Goal: Information Seeking & Learning: Learn about a topic

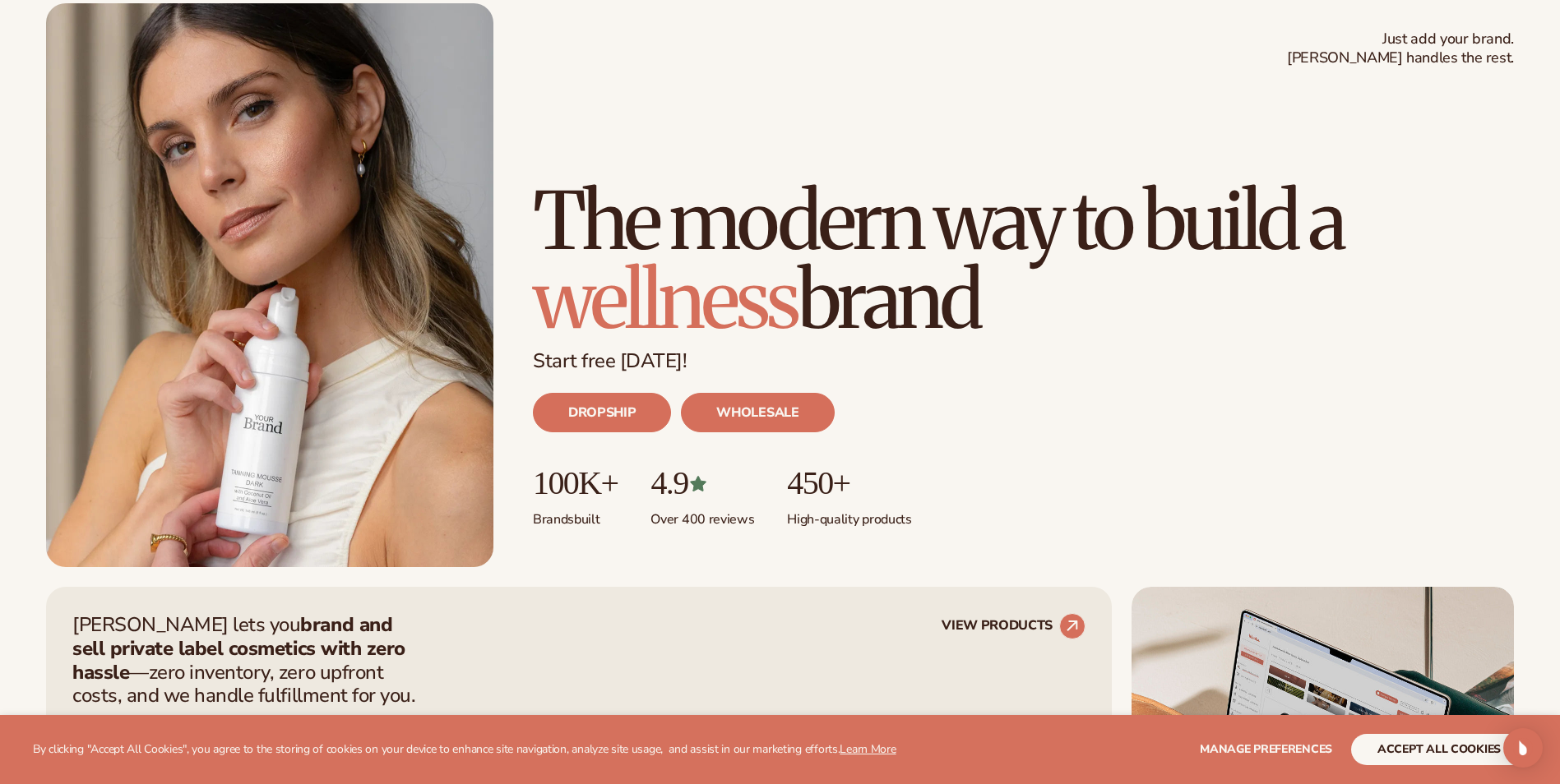
scroll to position [247, 0]
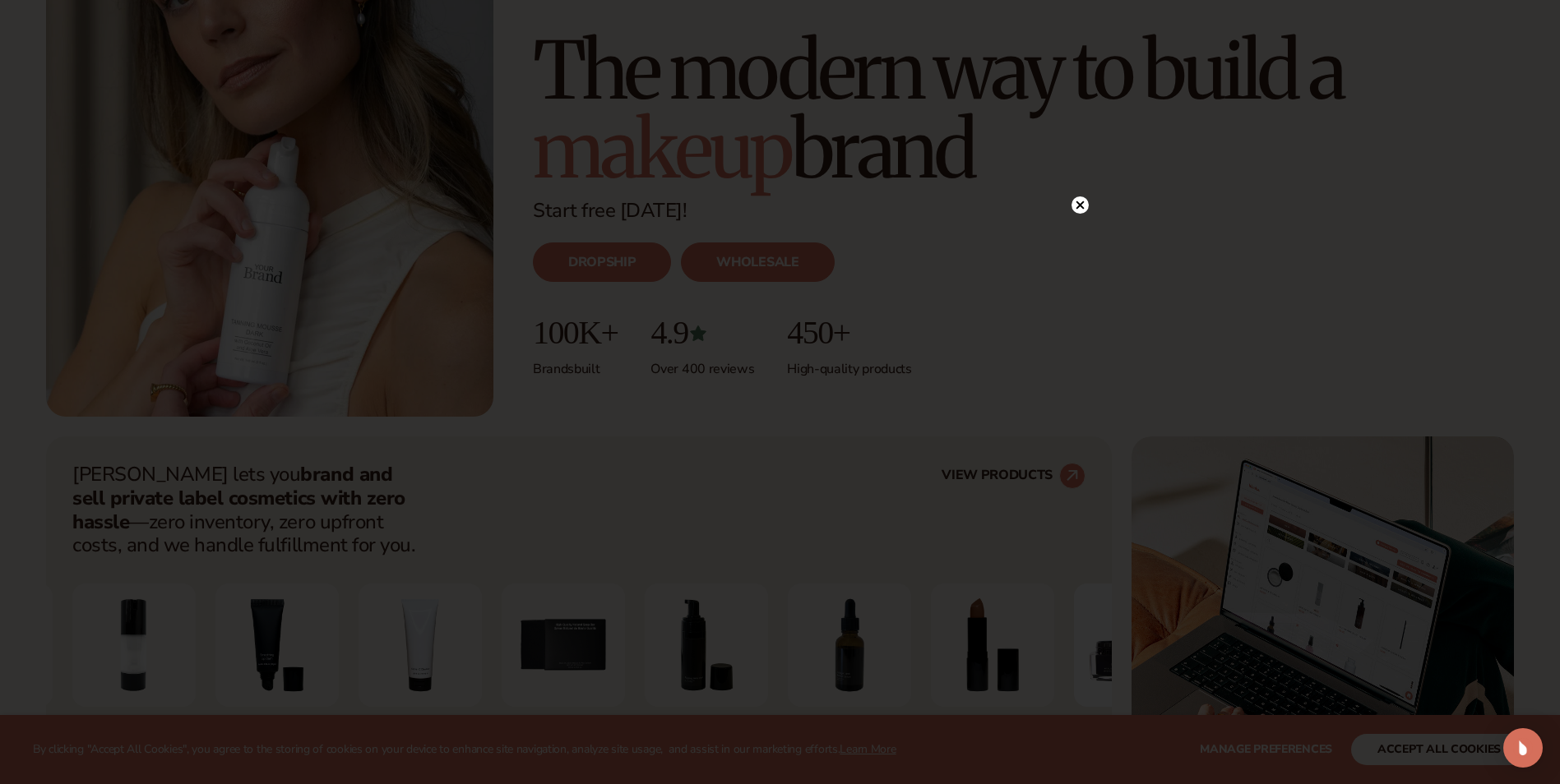
click at [1074, 207] on circle at bounding box center [1080, 205] width 18 height 18
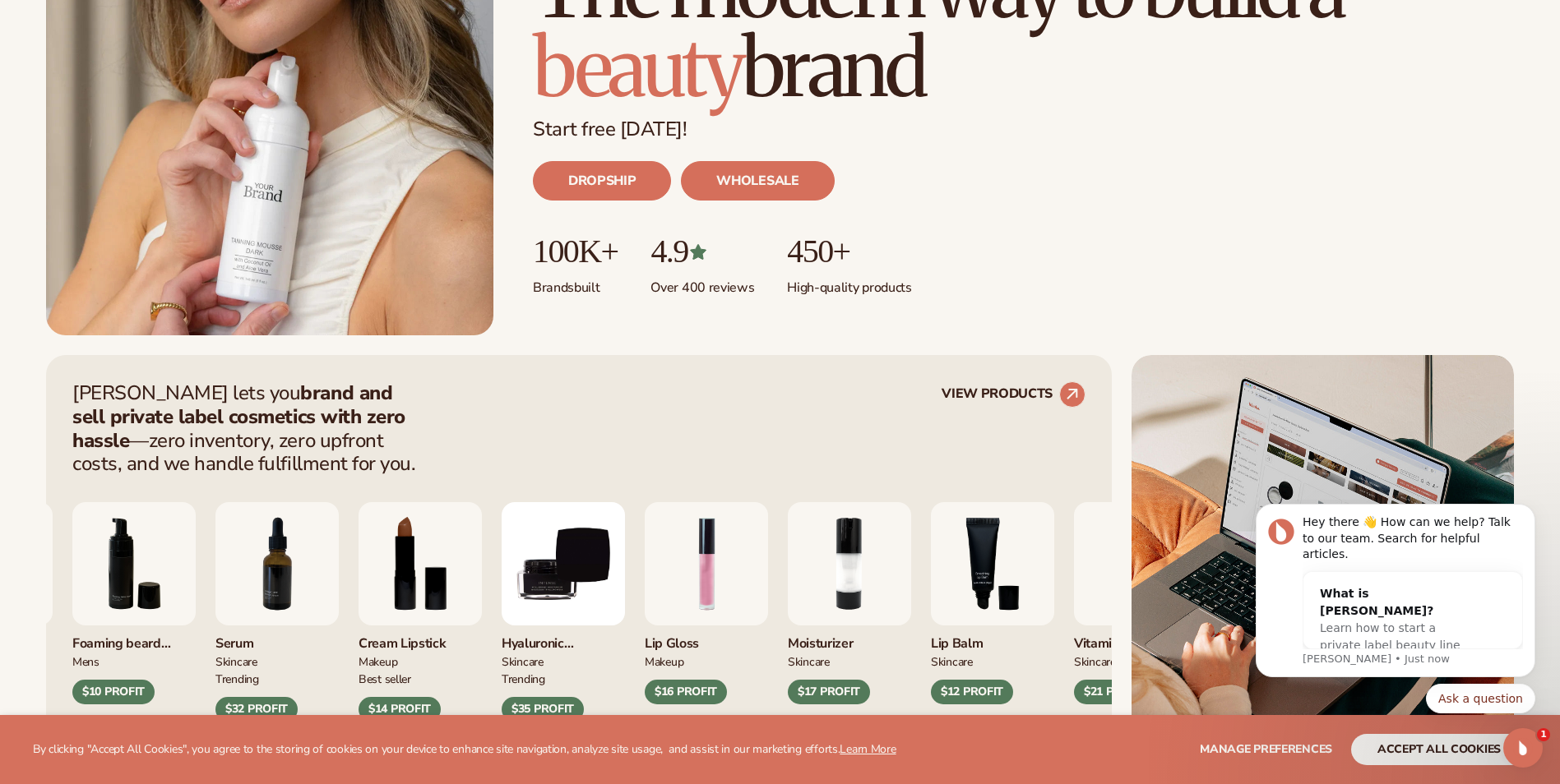
scroll to position [329, 0]
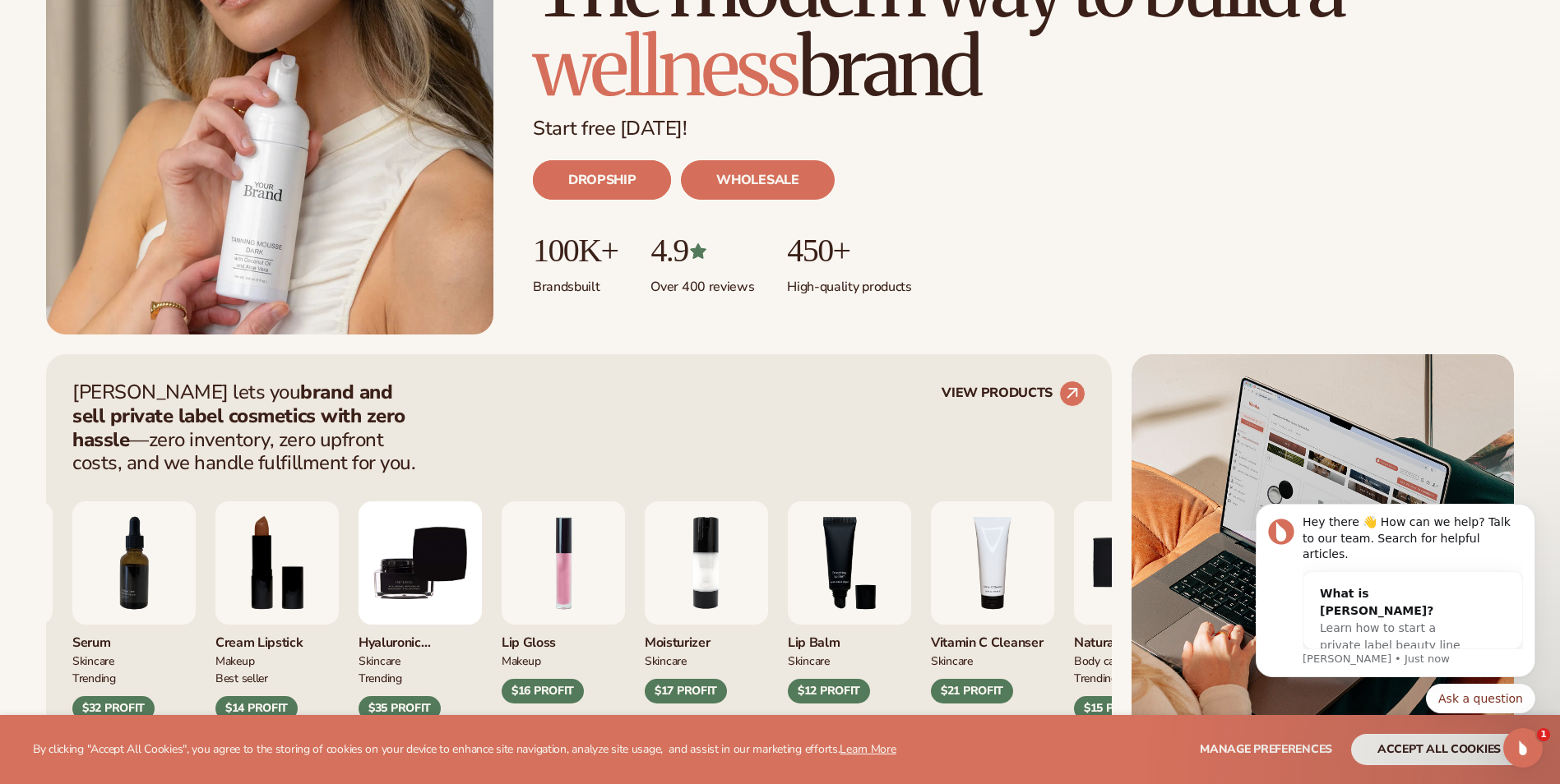
click at [608, 185] on link "DROPSHIP" at bounding box center [602, 180] width 138 height 39
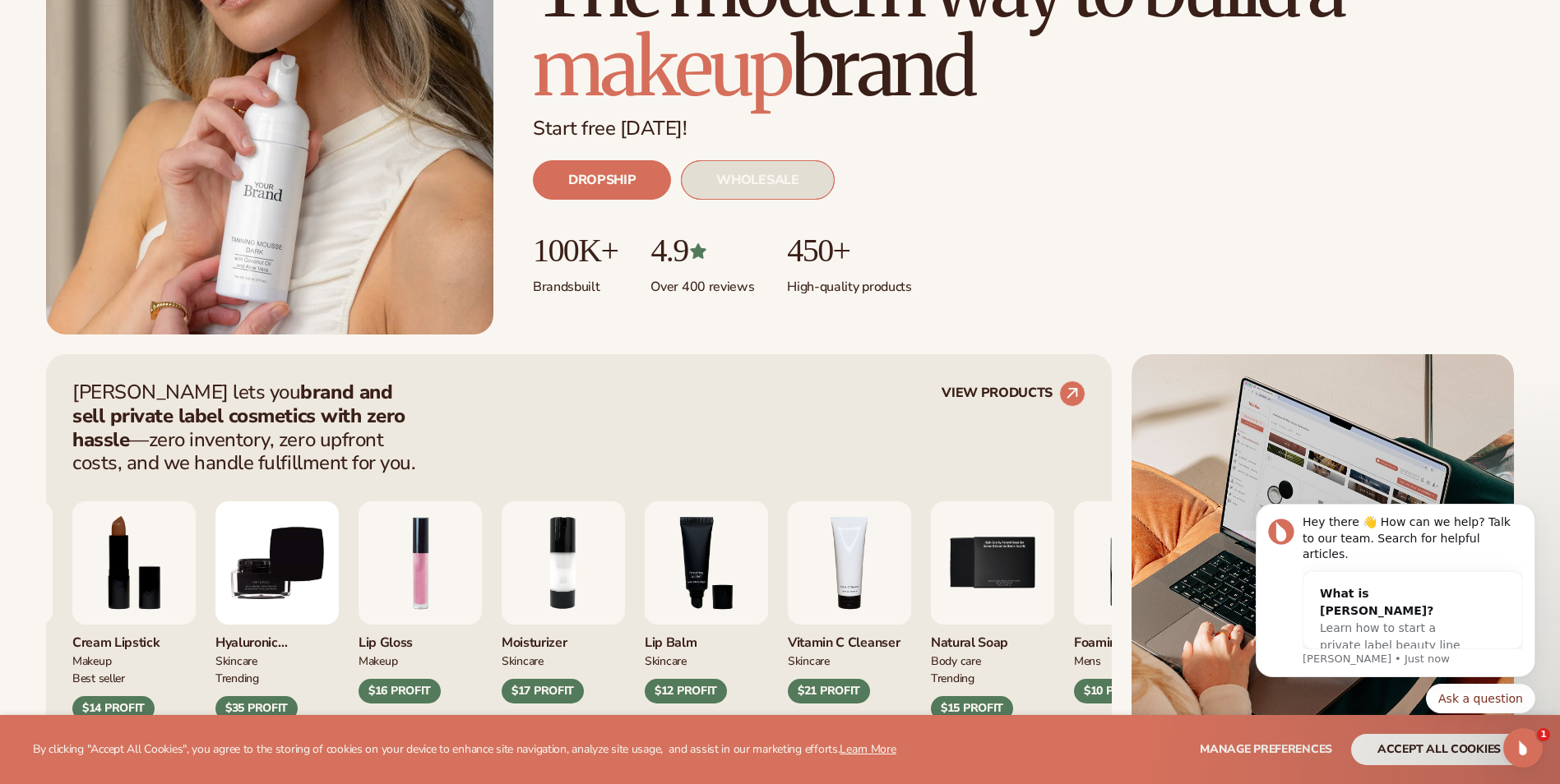
click at [804, 187] on link "WHOLESALE" at bounding box center [757, 180] width 153 height 39
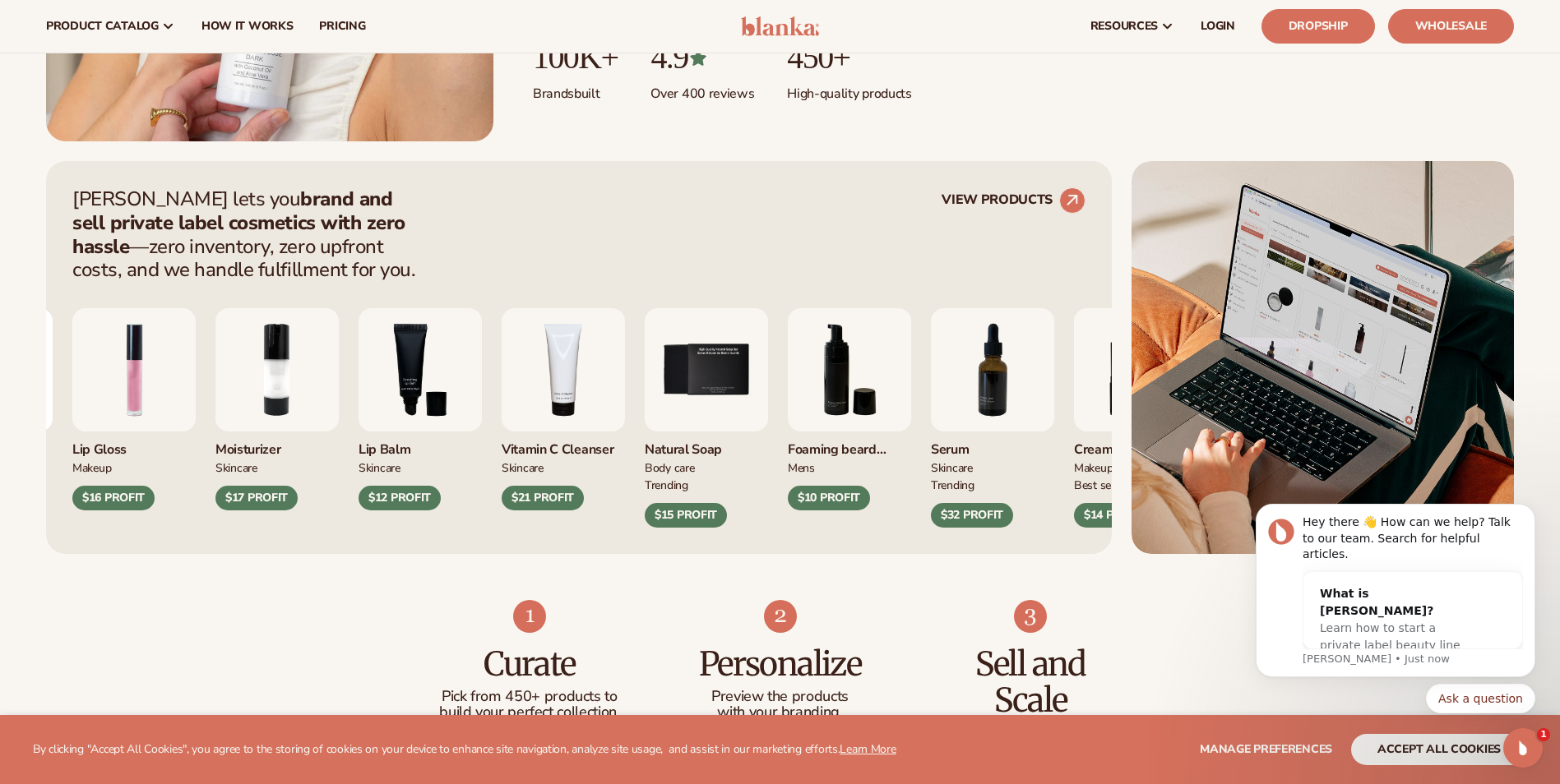
scroll to position [493, 0]
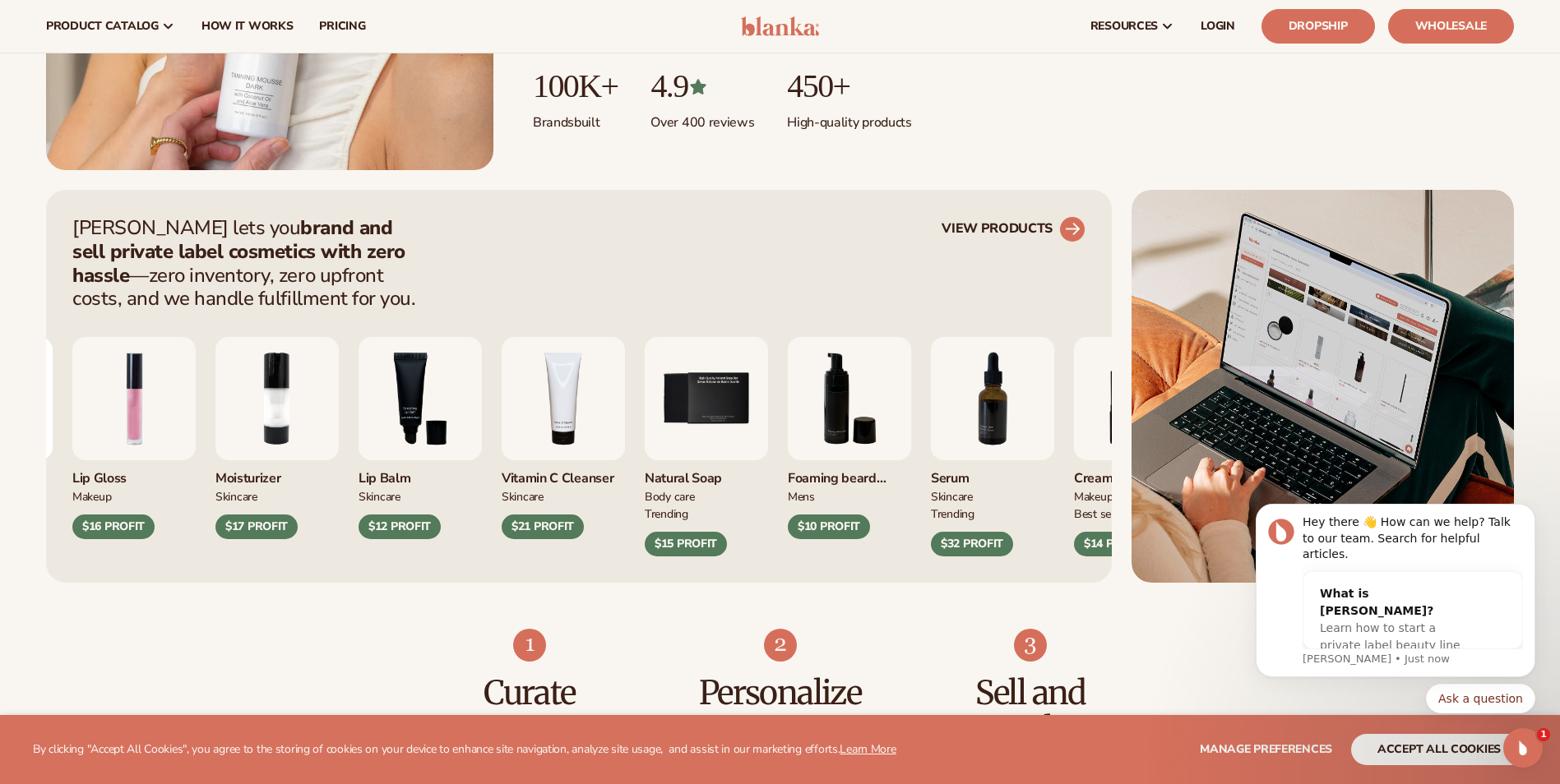
click at [1075, 218] on circle at bounding box center [1072, 228] width 36 height 36
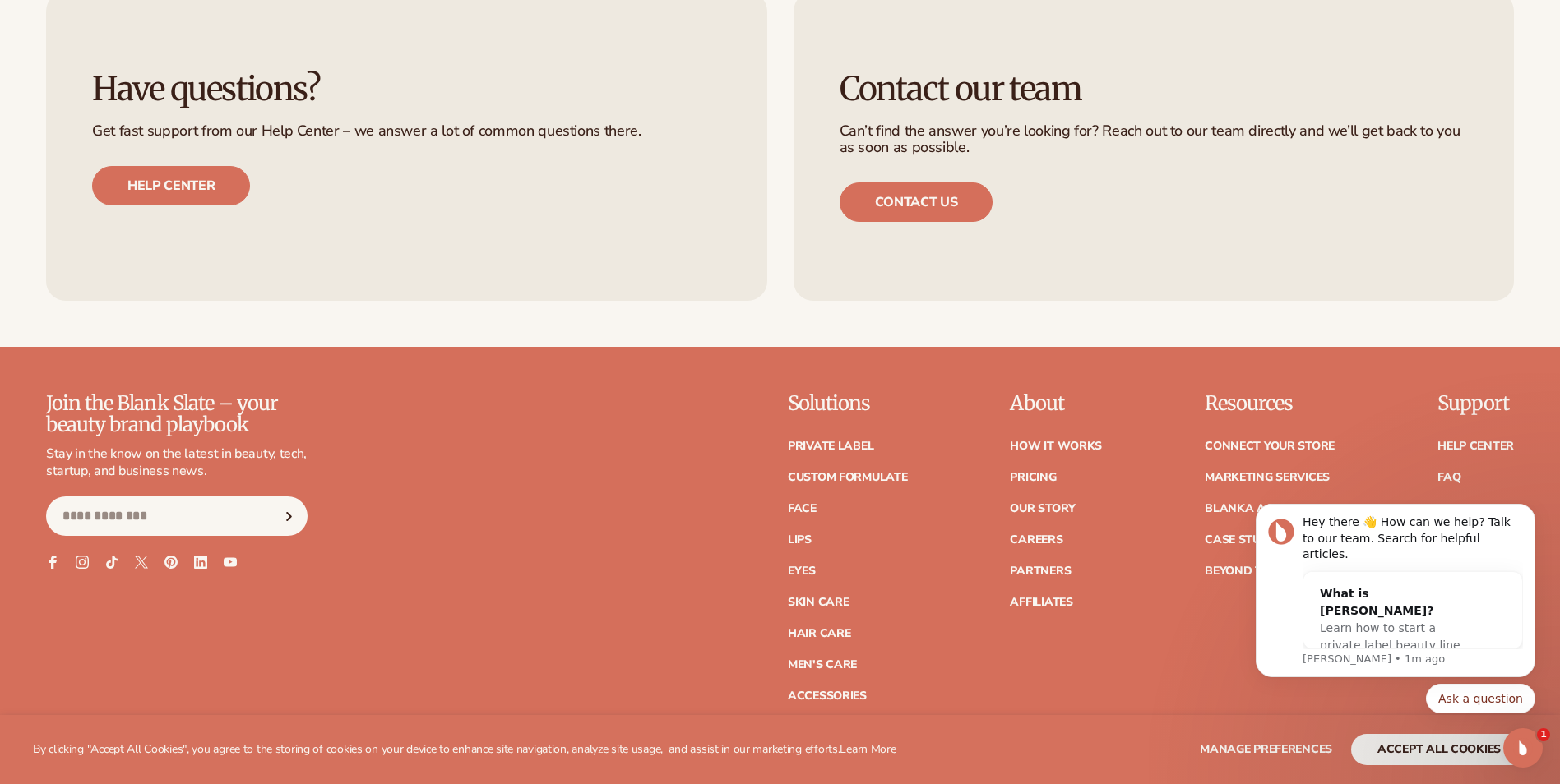
scroll to position [6248, 0]
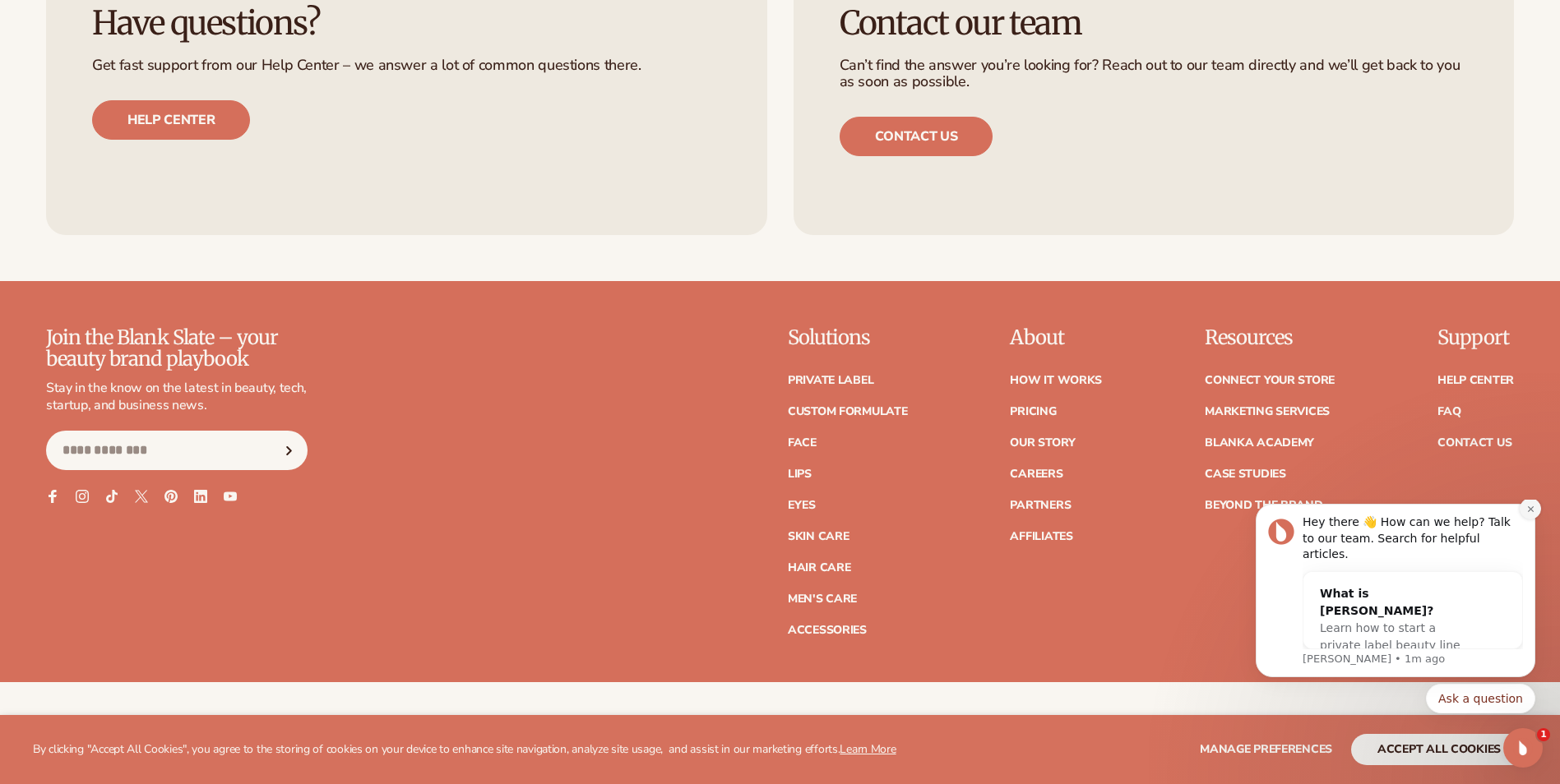
click at [1528, 514] on icon "Dismiss notification" at bounding box center [1530, 509] width 9 height 9
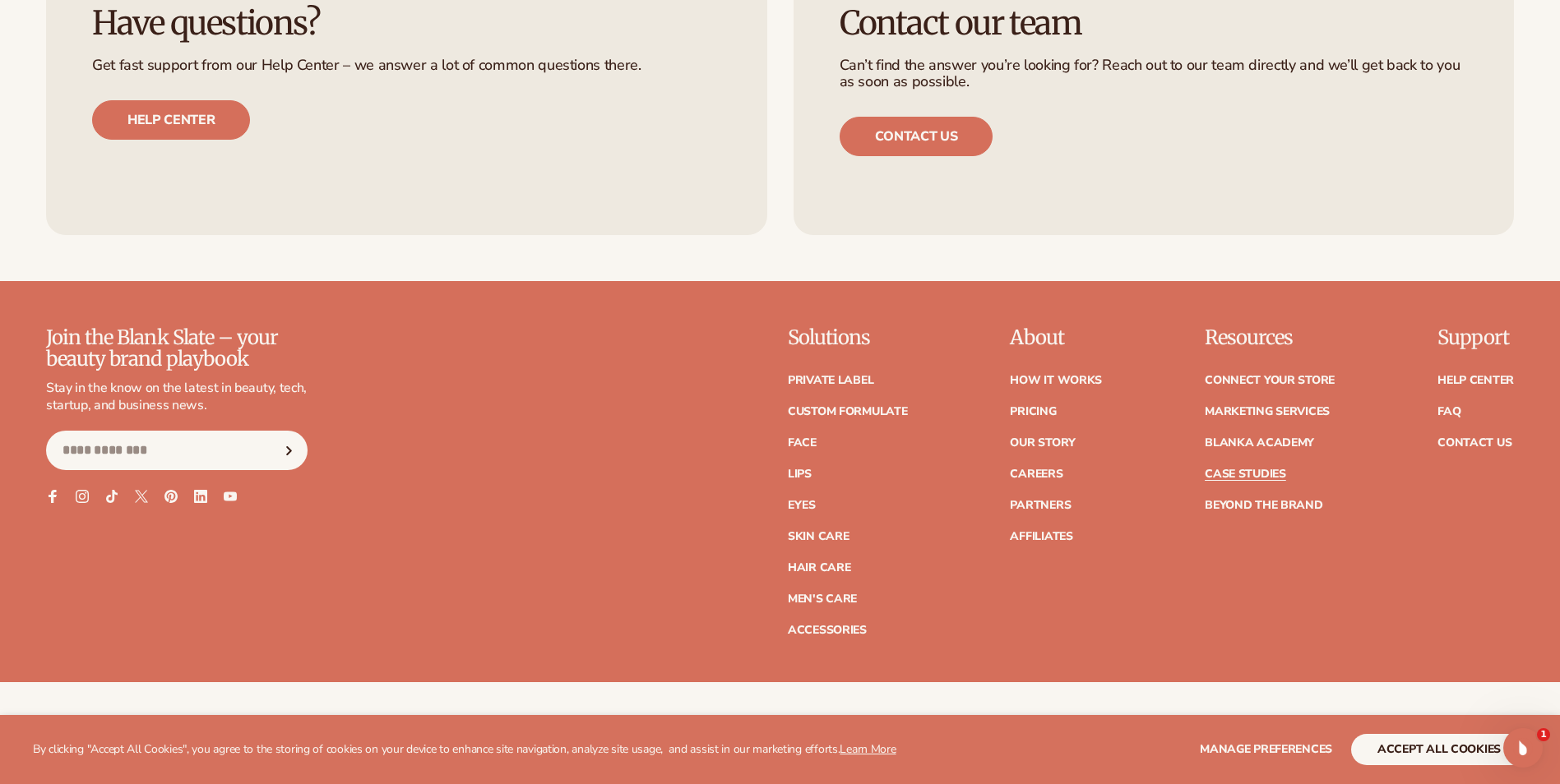
click at [1251, 475] on link "Case Studies" at bounding box center [1244, 474] width 81 height 12
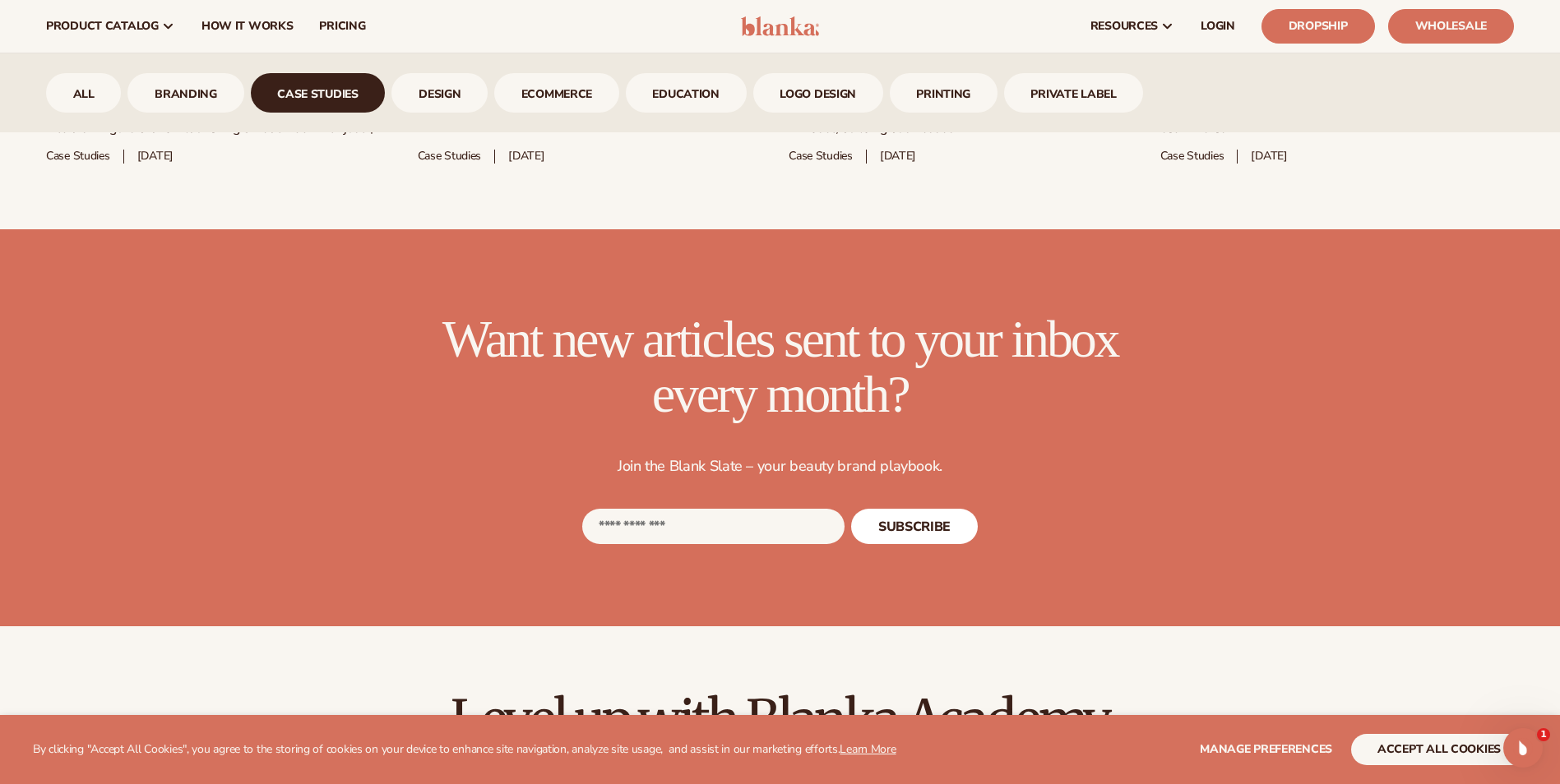
scroll to position [1315, 0]
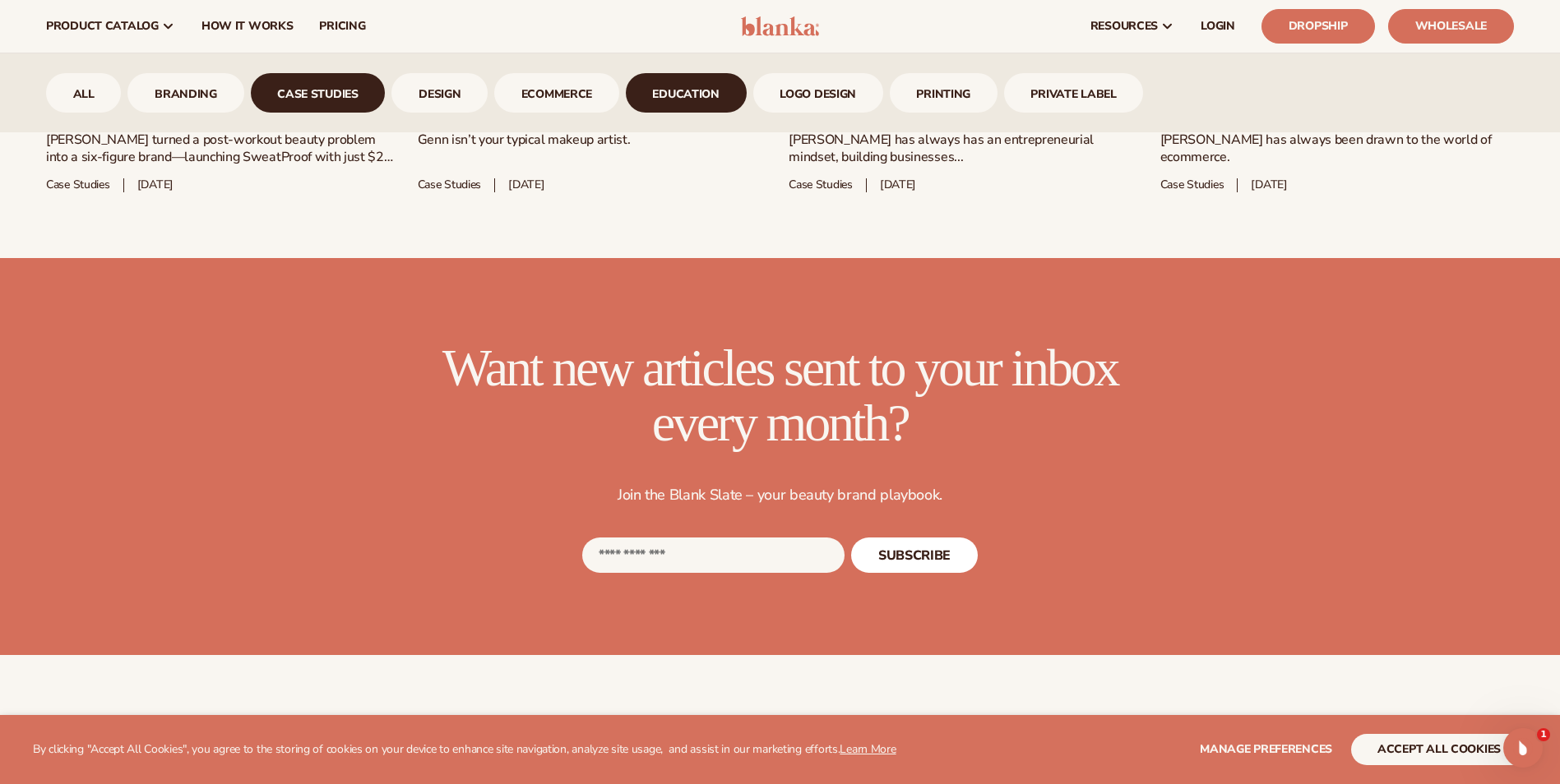
click at [701, 102] on link "Education" at bounding box center [686, 92] width 121 height 39
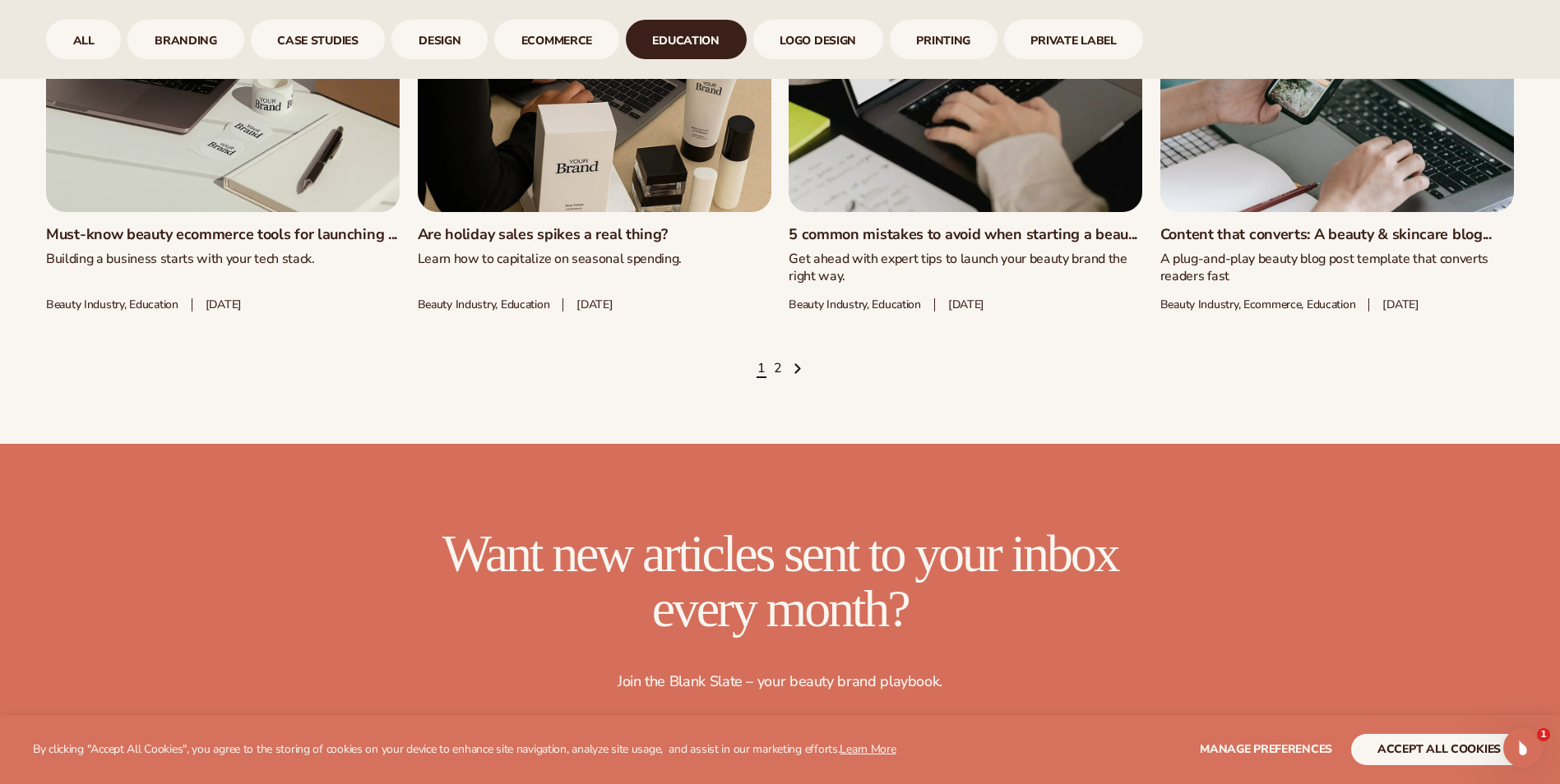
scroll to position [2713, 0]
click at [798, 364] on icon "Next page" at bounding box center [797, 368] width 4 height 9
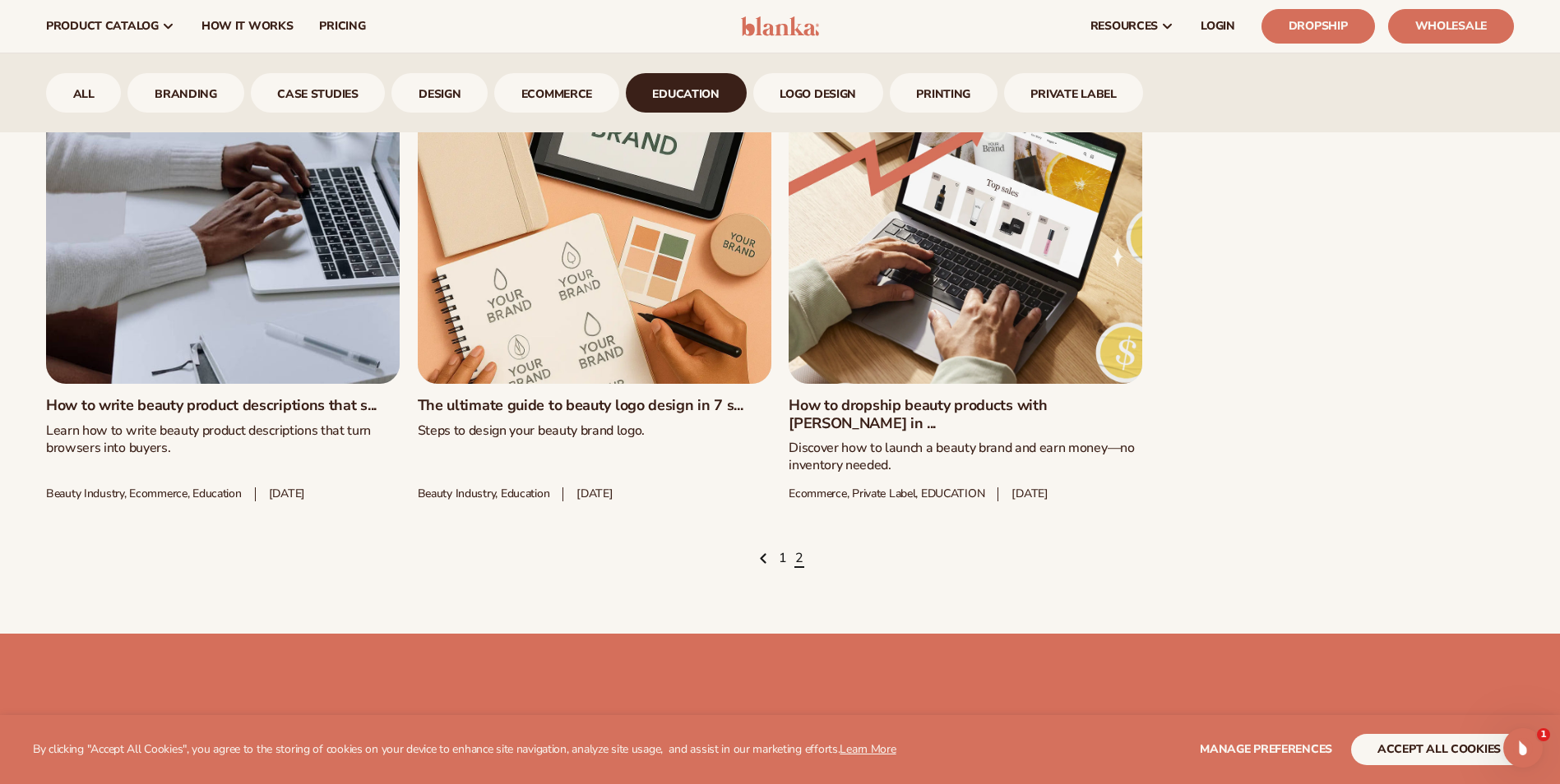
scroll to position [2384, 0]
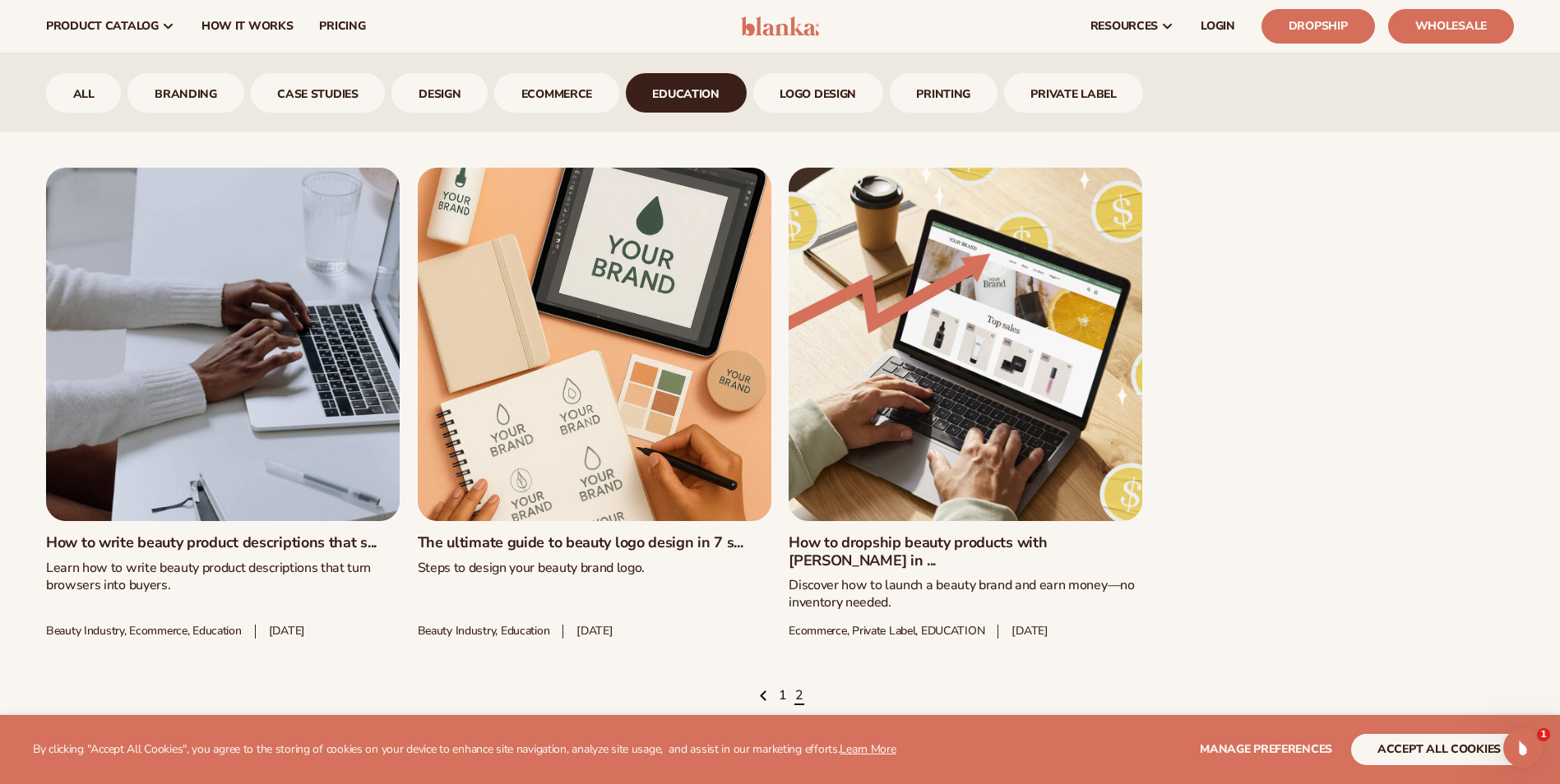
click at [909, 535] on link "How to dropship beauty products with Blanka in ..." at bounding box center [965, 552] width 353 height 35
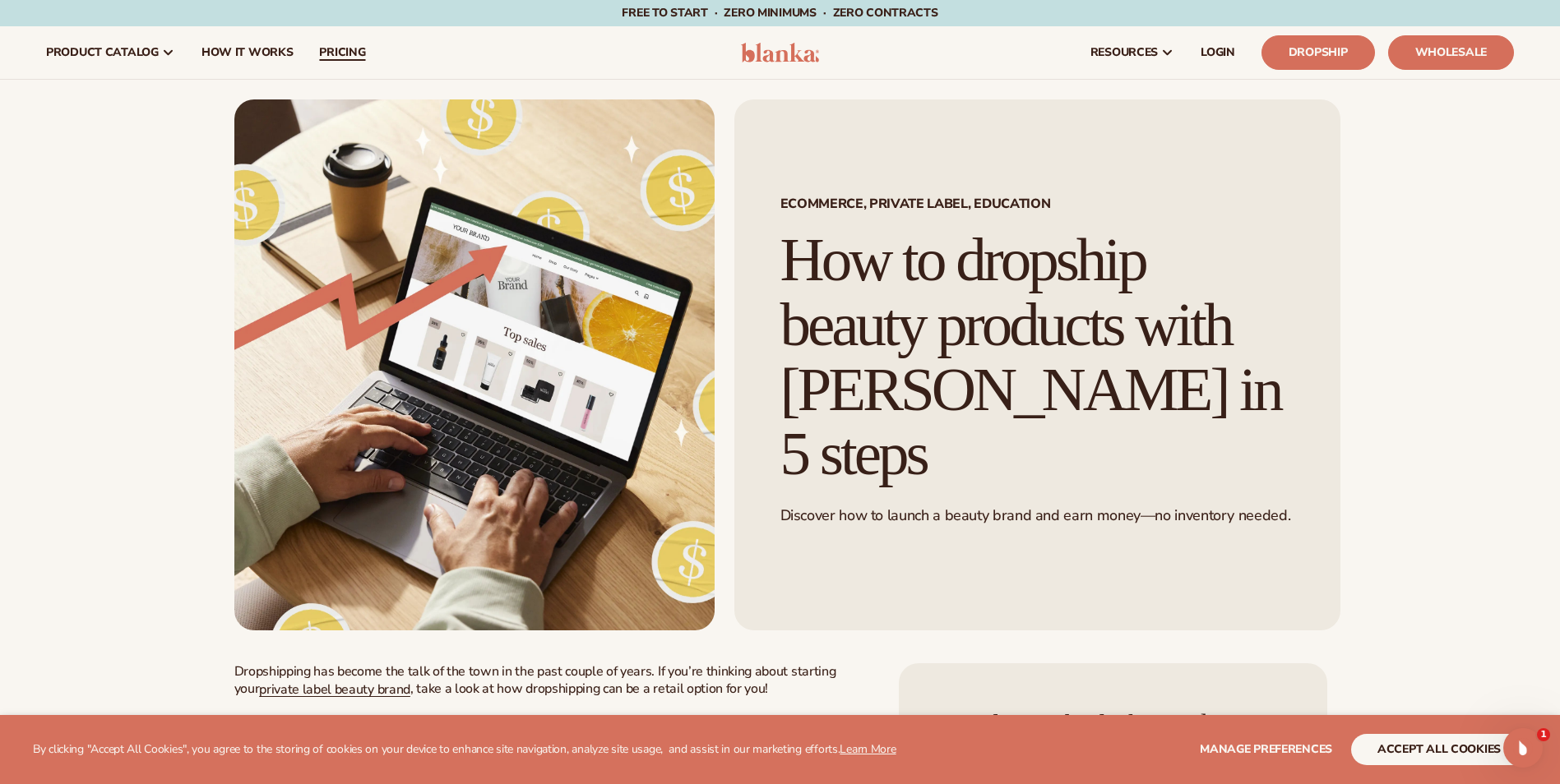
click at [319, 49] on span "pricing" at bounding box center [341, 53] width 46 height 13
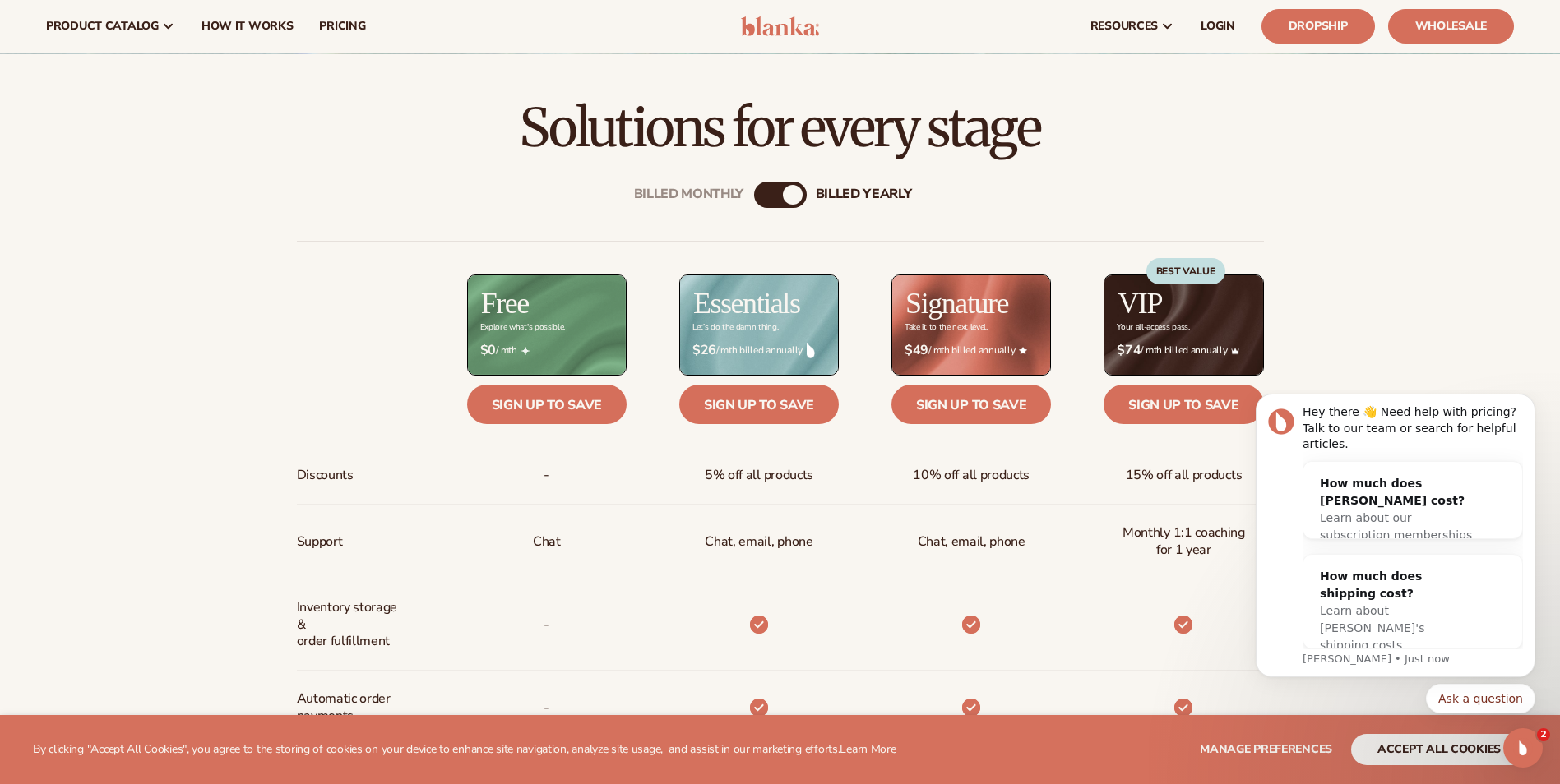
scroll to position [493, 0]
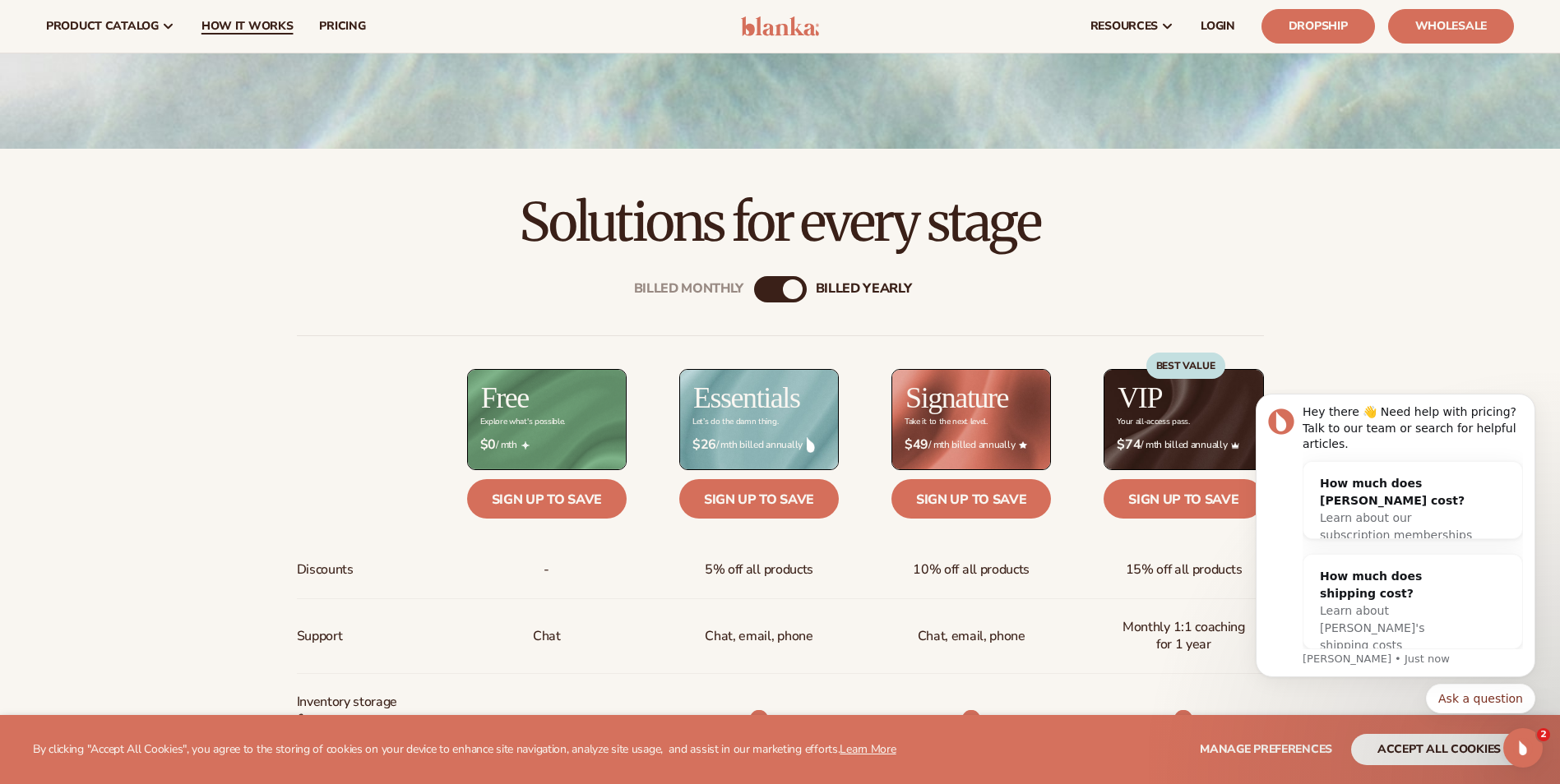
click at [214, 34] on link "How It Works" at bounding box center [247, 26] width 118 height 53
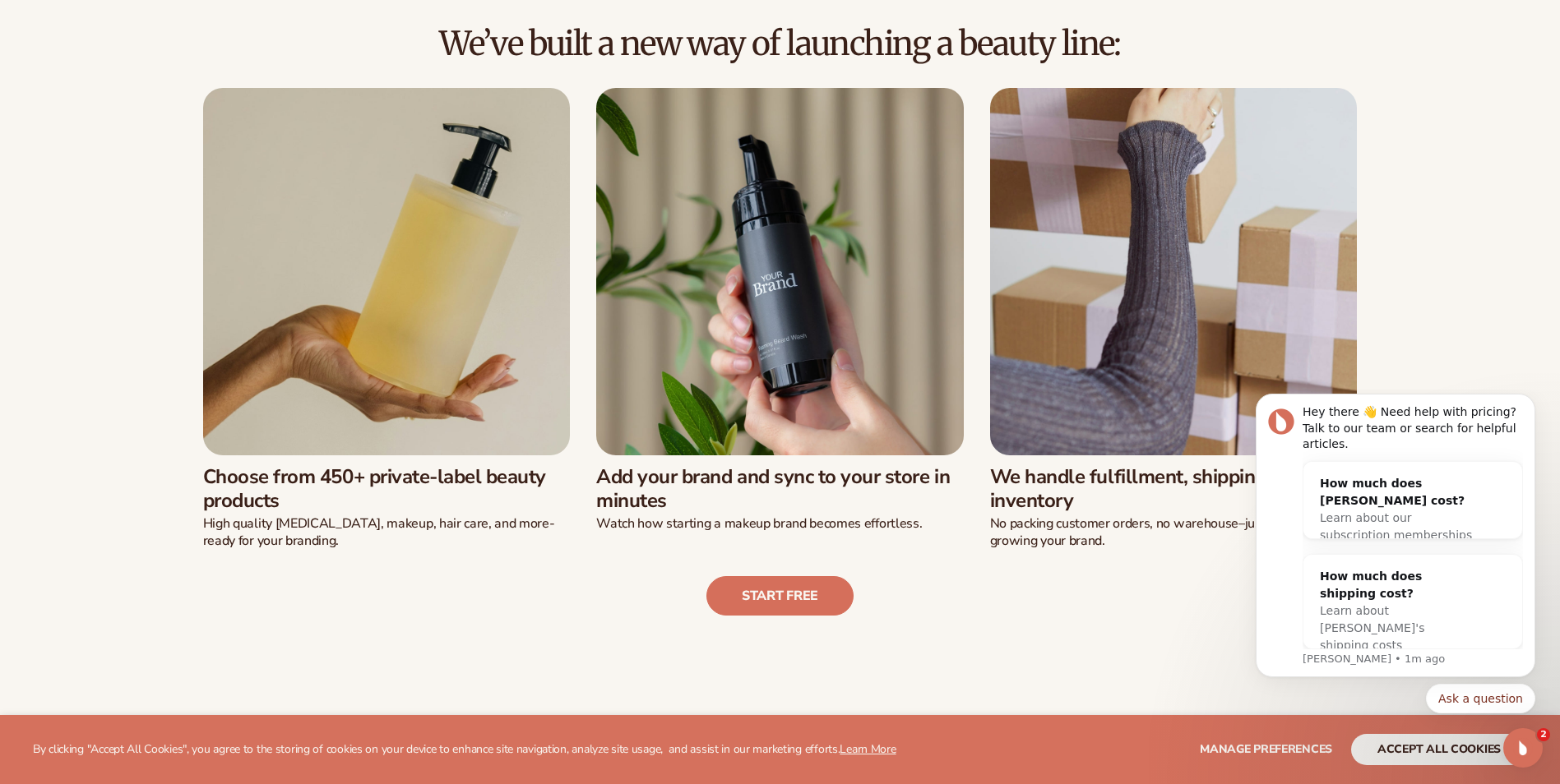
scroll to position [493, 0]
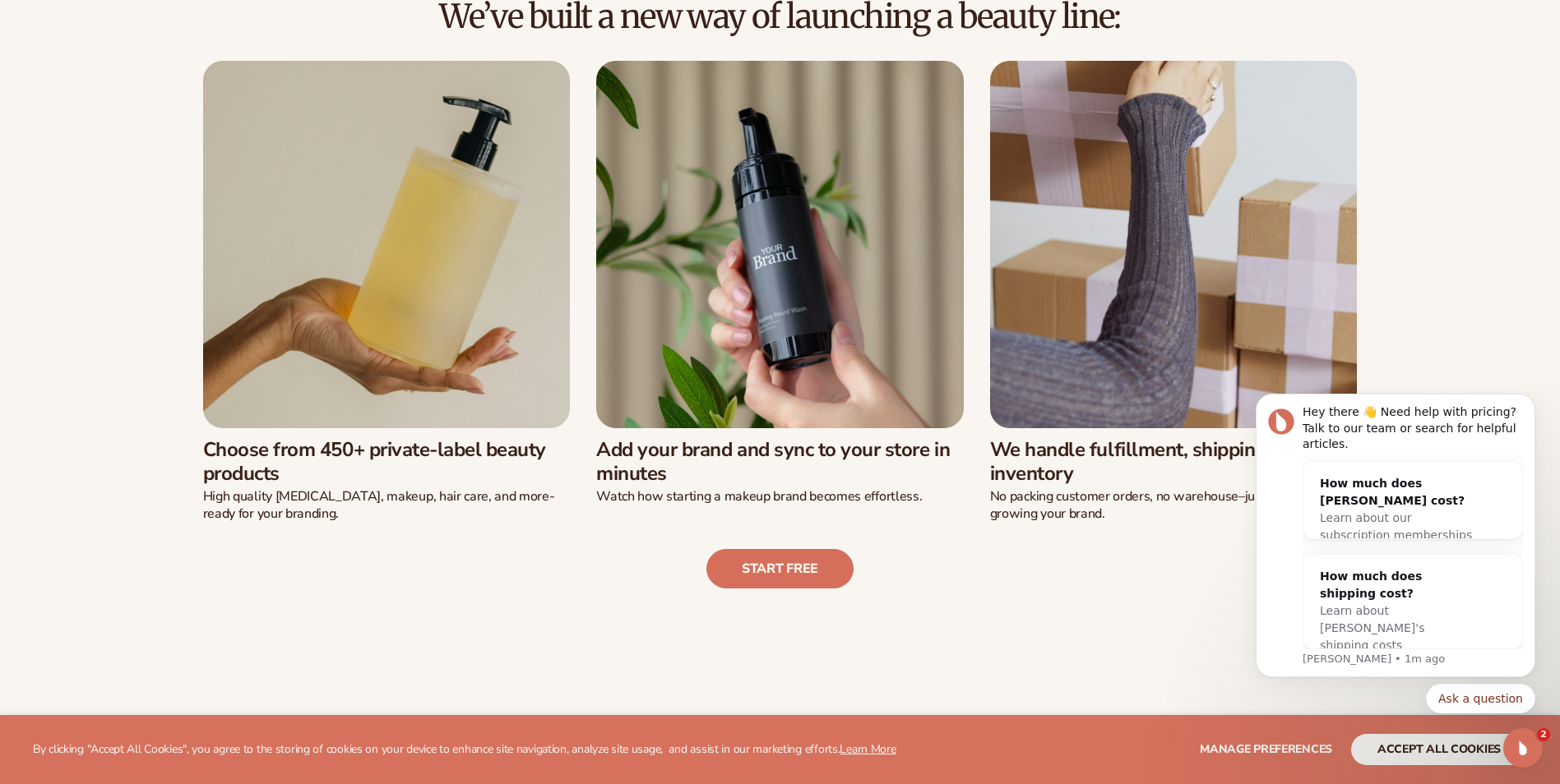
click at [260, 271] on img at bounding box center [387, 244] width 367 height 367
click at [373, 340] on img at bounding box center [387, 244] width 367 height 367
click at [758, 587] on link "Start free" at bounding box center [780, 568] width 147 height 39
drag, startPoint x: 1493, startPoint y: 351, endPoint x: 1489, endPoint y: 340, distance: 11.7
click at [1491, 346] on div "We’ve built a new way of launching a beauty line: Choose from 450+ private-labe…" at bounding box center [780, 293] width 1468 height 590
